Goal: Information Seeking & Learning: Understand process/instructions

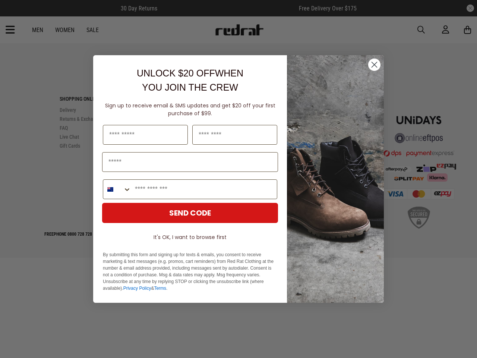
click at [374, 64] on icon "Close dialog" at bounding box center [374, 64] width 5 height 5
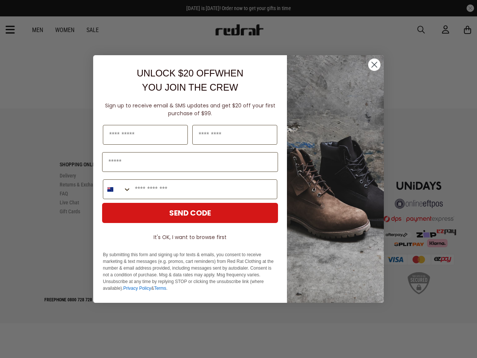
click at [374, 64] on icon "Close dialog" at bounding box center [374, 64] width 5 height 5
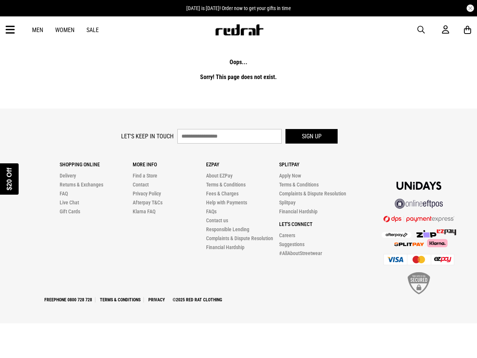
click at [117, 202] on div "Phone Number" at bounding box center [190, 215] width 179 height 27
click at [190, 213] on li "Klarna FAQ" at bounding box center [169, 211] width 73 height 9
click at [190, 237] on div "Shopping Online Delivery Returns & Exchanges FAQ Live Chat Gift Cards More Info…" at bounding box center [206, 202] width 293 height 110
